Goal: Task Accomplishment & Management: Complete application form

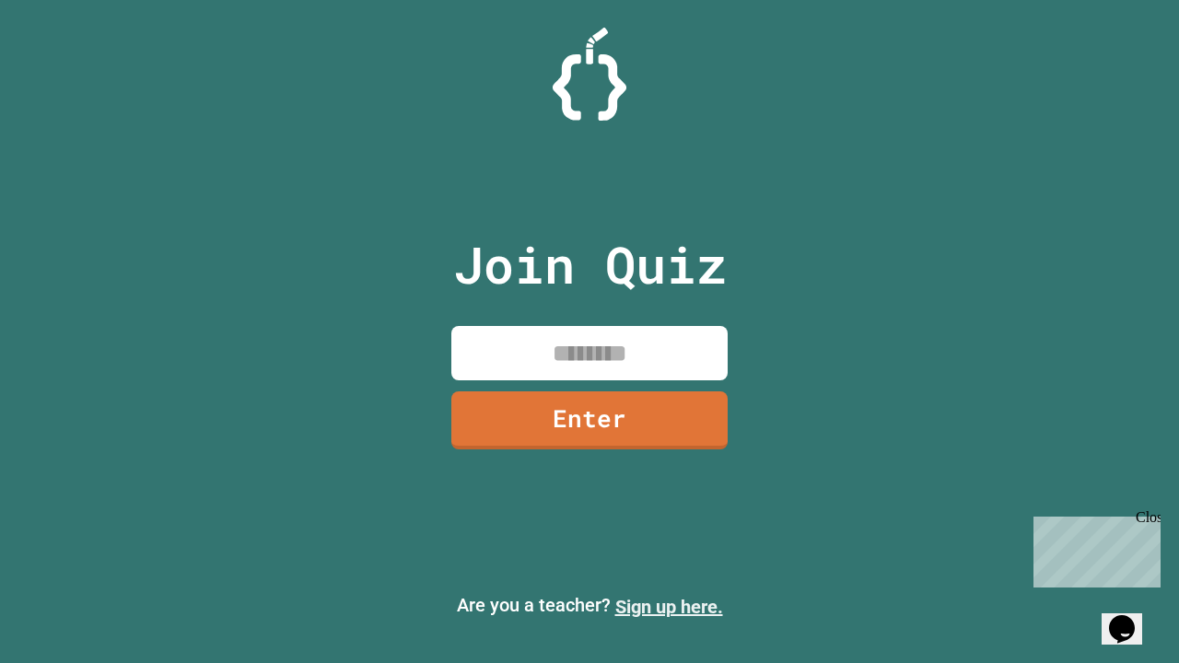
click at [669, 607] on link "Sign up here." at bounding box center [669, 607] width 108 height 22
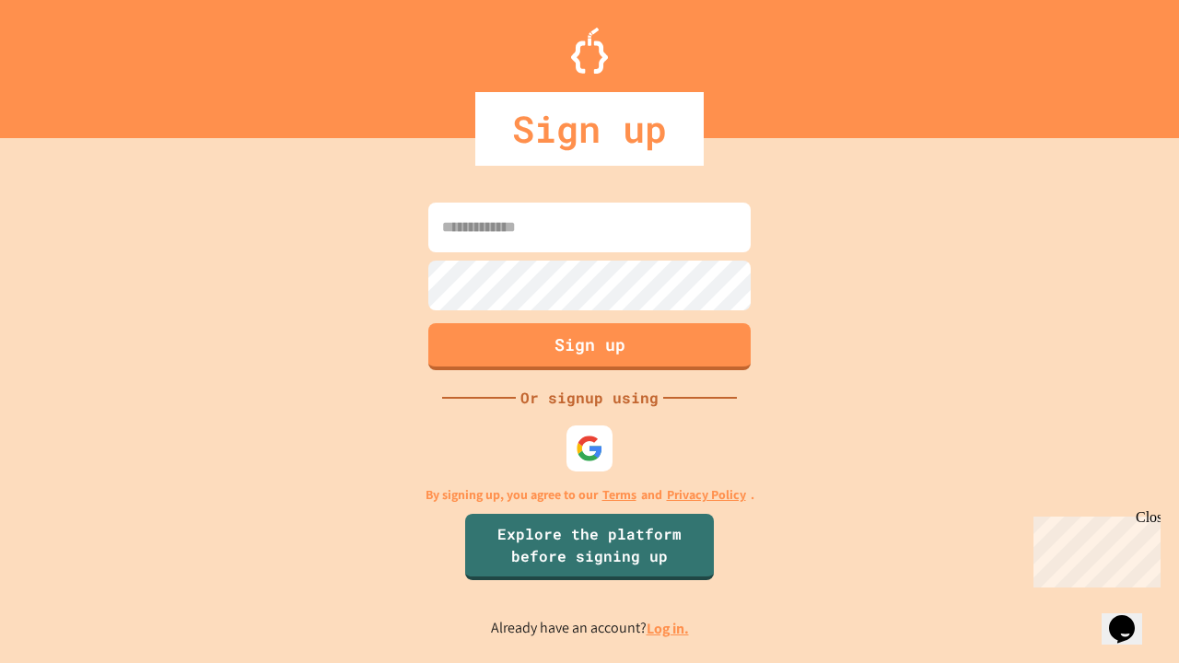
click at [669, 628] on link "Log in." at bounding box center [667, 628] width 42 height 19
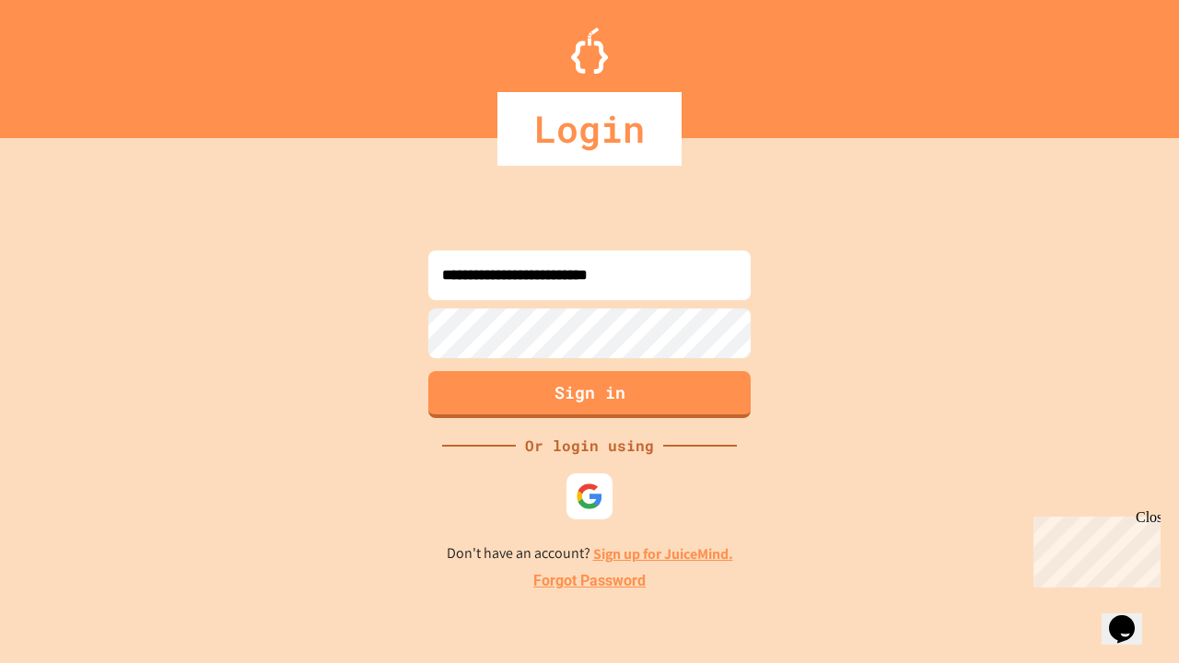
type input "**********"
